Goal: Task Accomplishment & Management: Complete application form

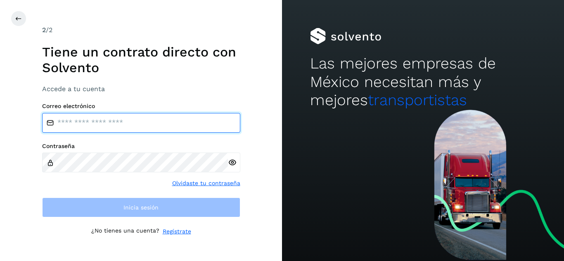
click at [165, 123] on input "email" at bounding box center [141, 123] width 198 height 20
type input "**********"
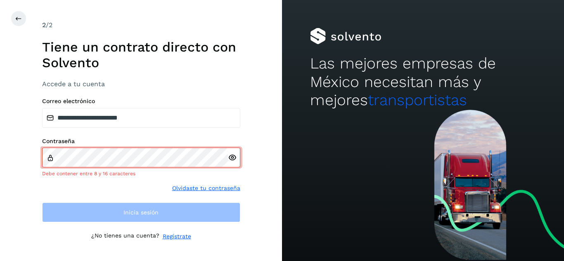
click at [232, 164] on div at bounding box center [234, 158] width 12 height 20
click at [230, 163] on div at bounding box center [234, 158] width 12 height 20
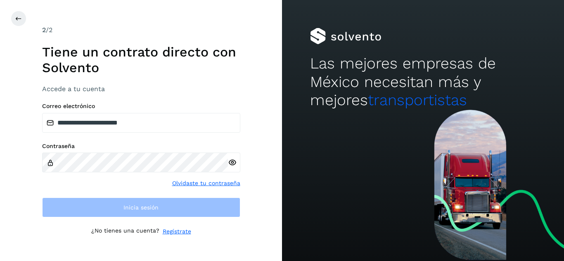
click at [229, 163] on div at bounding box center [234, 163] width 12 height 20
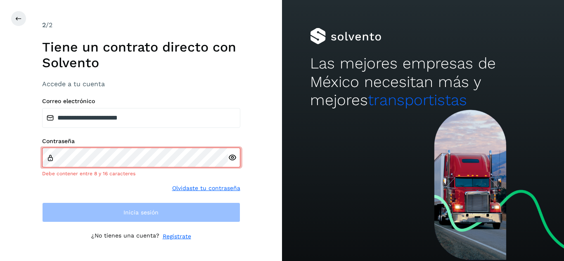
click at [229, 163] on div at bounding box center [234, 158] width 12 height 20
click at [230, 159] on icon at bounding box center [232, 157] width 9 height 9
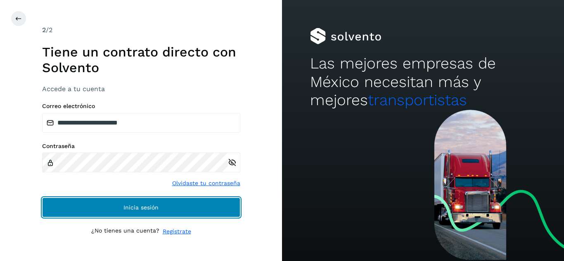
click at [111, 208] on button "Inicia sesión" at bounding box center [141, 208] width 198 height 20
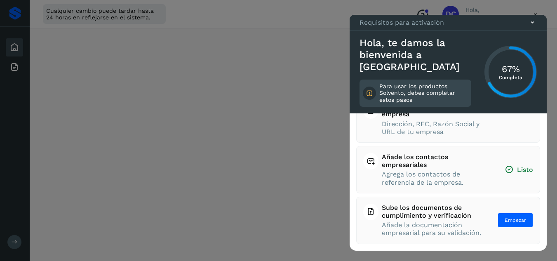
scroll to position [165, 0]
click at [510, 217] on span "Empezar" at bounding box center [515, 220] width 21 height 7
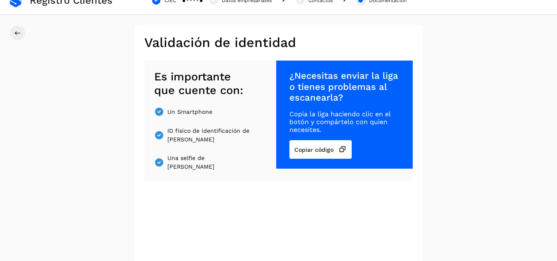
scroll to position [134, 0]
